Goal: Task Accomplishment & Management: Use online tool/utility

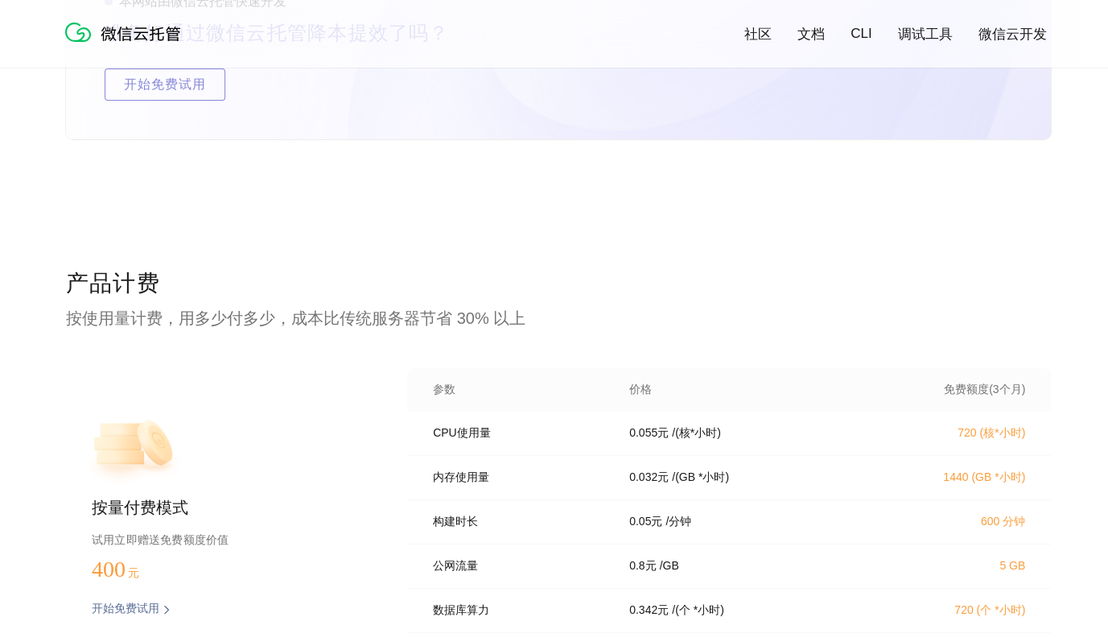
scroll to position [3163, 0]
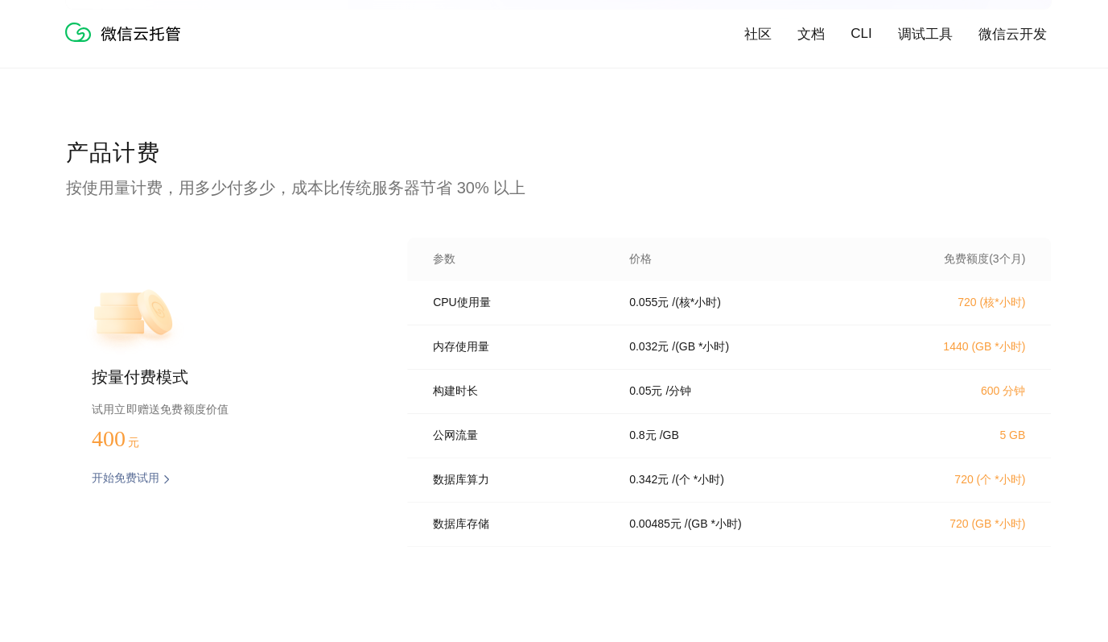
click at [972, 310] on p "720 (核*小时)" at bounding box center [955, 302] width 142 height 14
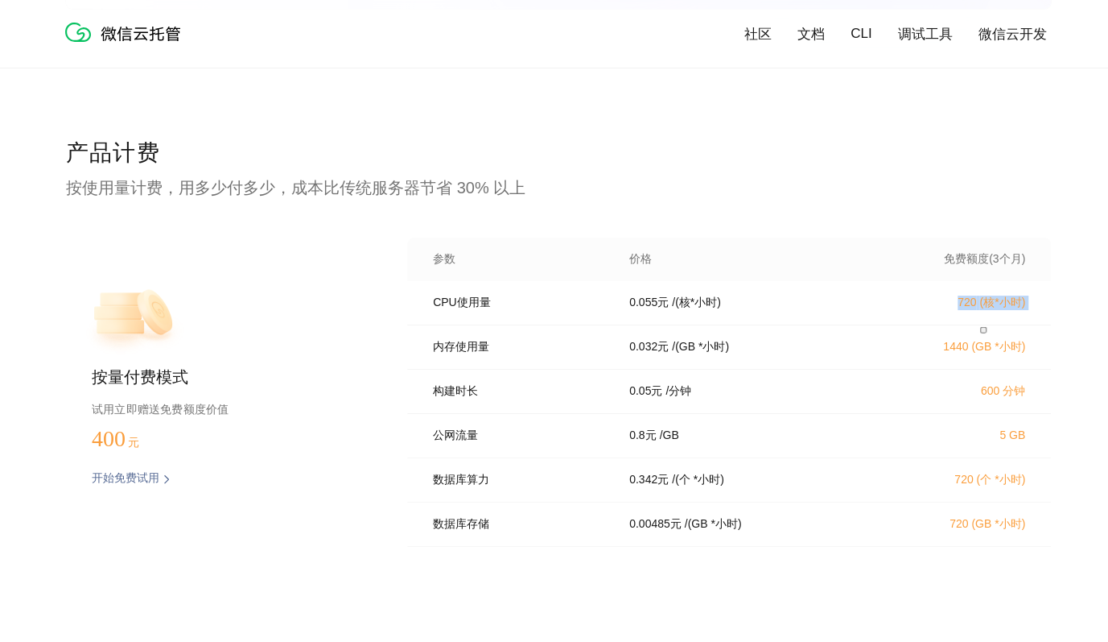
click at [972, 310] on p "720 (核*小时)" at bounding box center [955, 302] width 142 height 14
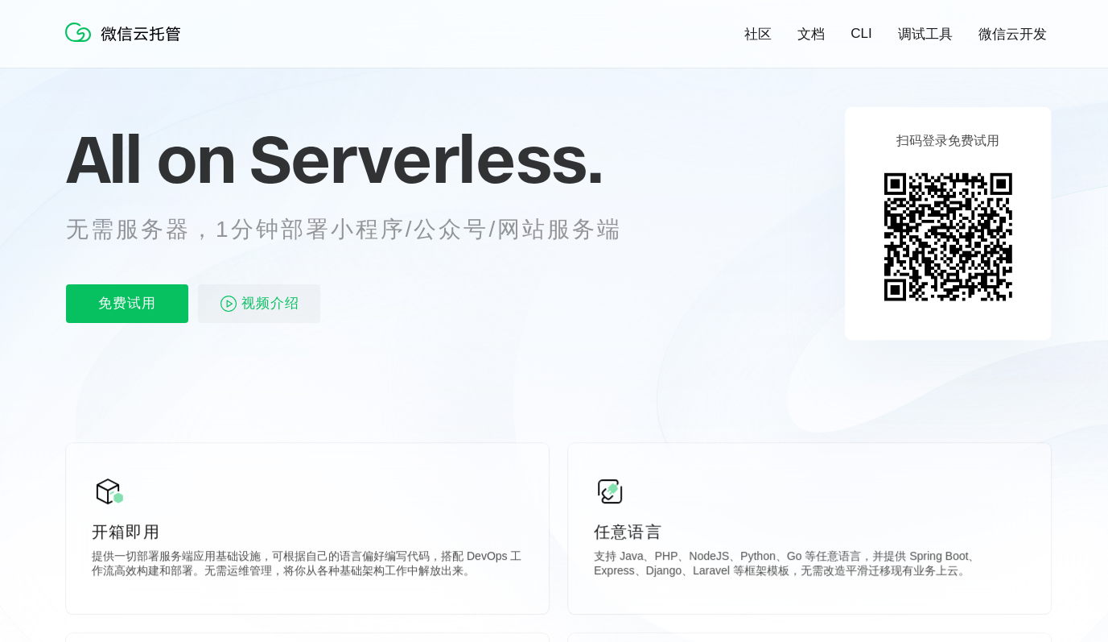
scroll to position [0, 0]
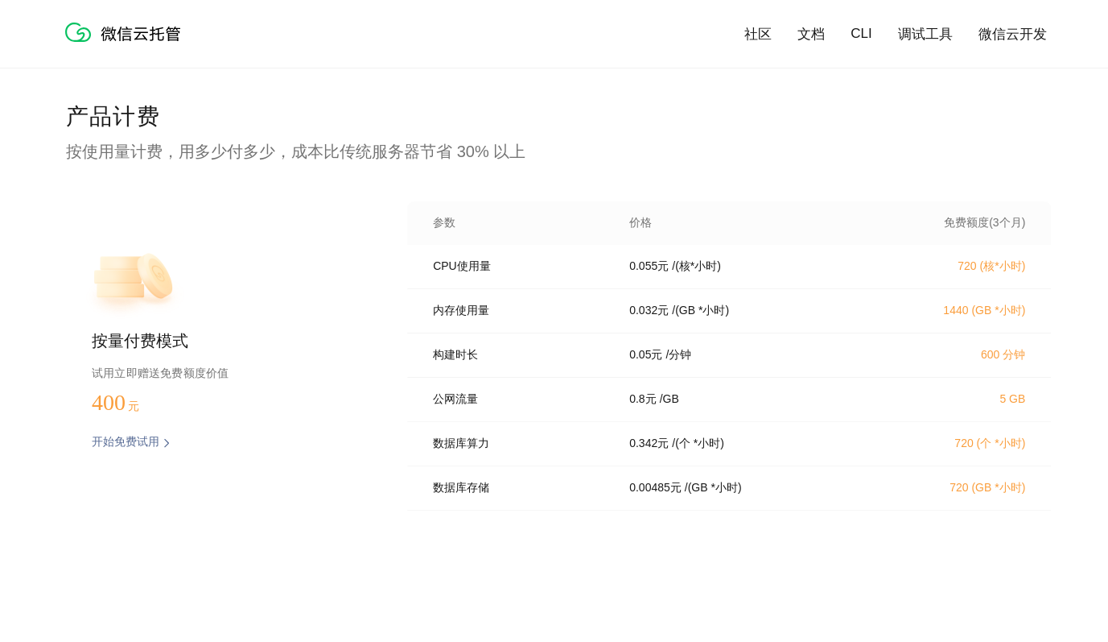
scroll to position [3200, 0]
click at [126, 442] on p "开始免费试用" at bounding box center [126, 441] width 68 height 16
